Goal: Information Seeking & Learning: Find specific fact

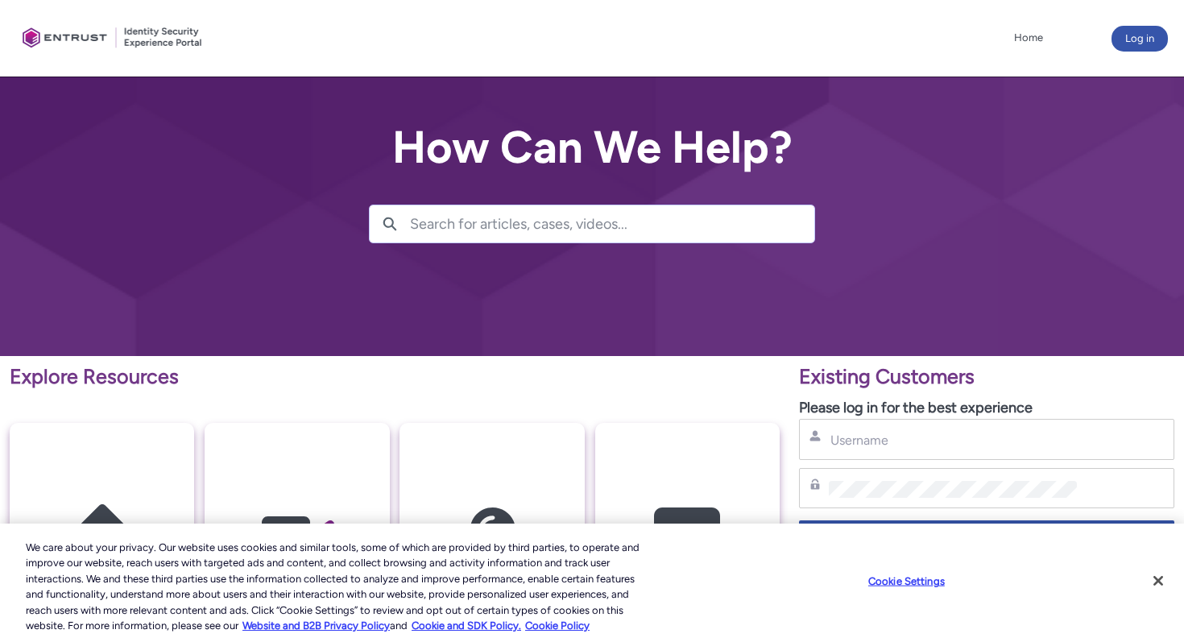
click at [698, 233] on input "Search for articles, cases, videos..." at bounding box center [612, 223] width 404 height 37
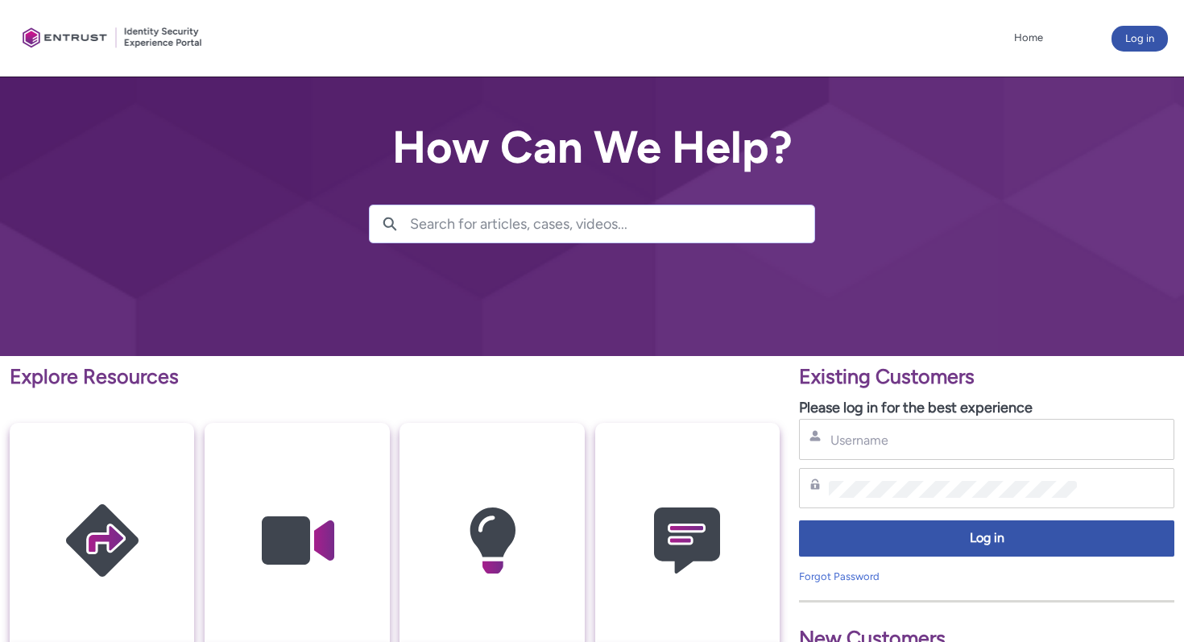
click at [698, 233] on input "Search for articles, cases, videos..." at bounding box center [612, 223] width 404 height 37
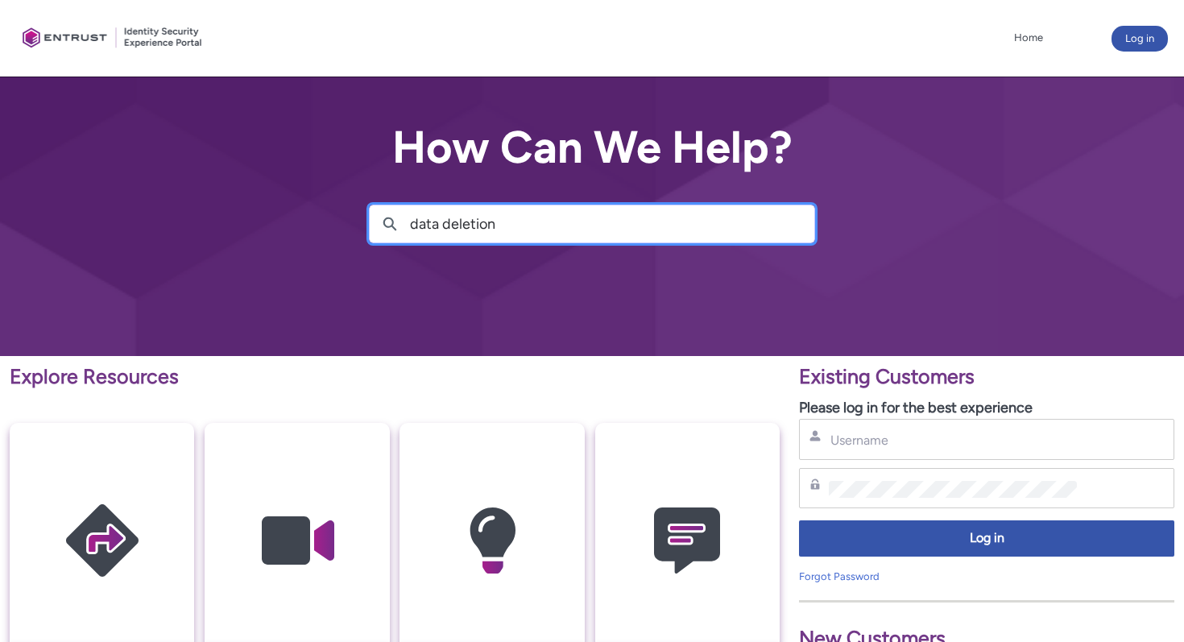
type input "data deletion"
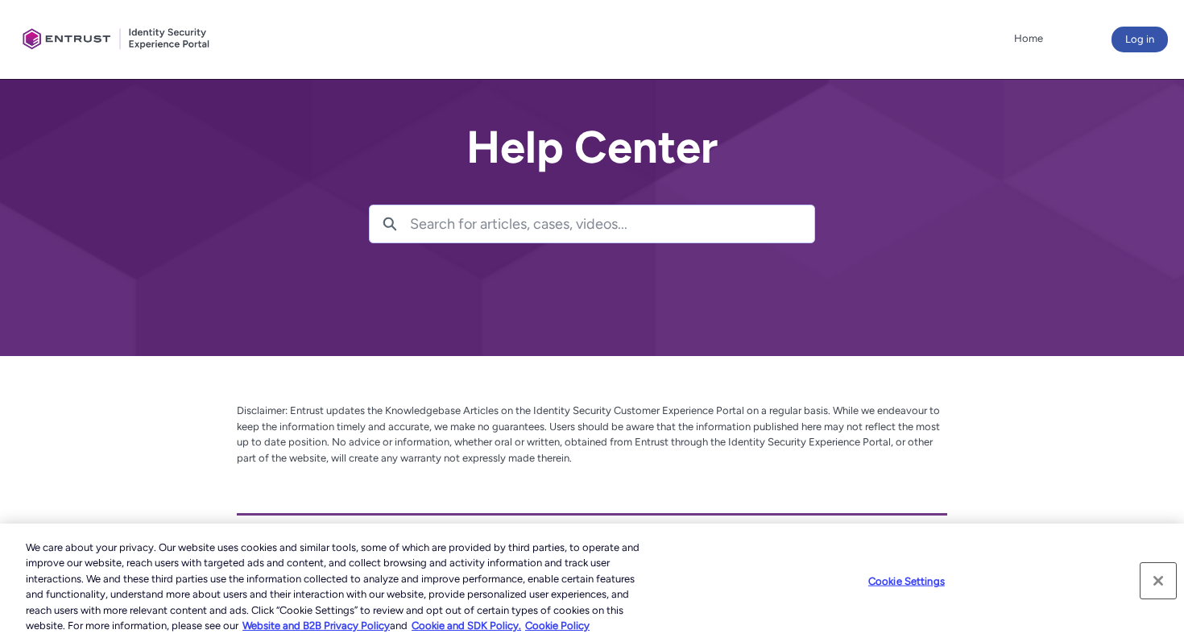
click at [1164, 583] on button "Close" at bounding box center [1158, 580] width 35 height 35
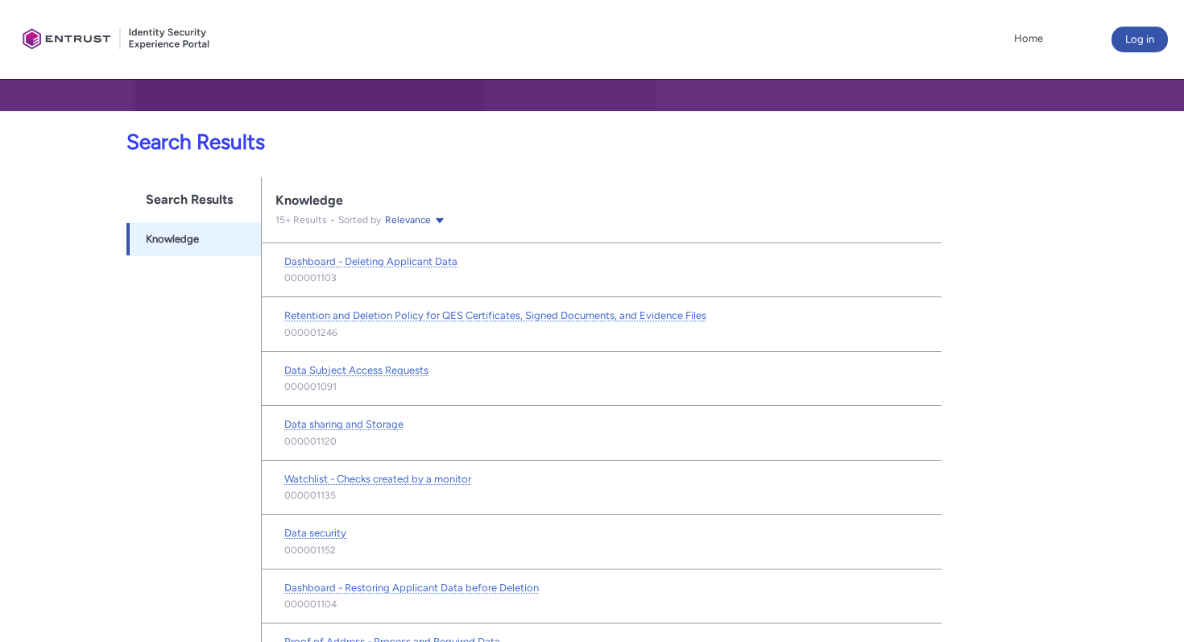
scroll to position [243, 0]
